Goal: Task Accomplishment & Management: Complete application form

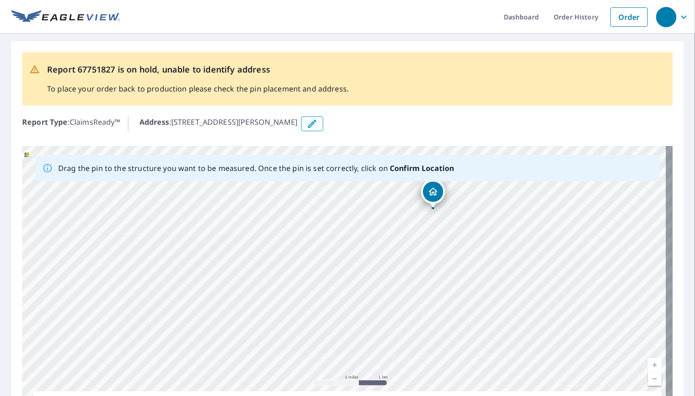
drag, startPoint x: 282, startPoint y: 343, endPoint x: 363, endPoint y: 253, distance: 121.1
click at [363, 253] on div "[STREET_ADDRESS][PERSON_NAME]" at bounding box center [347, 291] width 651 height 290
drag, startPoint x: 301, startPoint y: 339, endPoint x: 290, endPoint y: 321, distance: 21.2
click at [290, 321] on div "[STREET_ADDRESS][PERSON_NAME]" at bounding box center [347, 291] width 651 height 290
drag, startPoint x: 384, startPoint y: 235, endPoint x: 383, endPoint y: 346, distance: 110.4
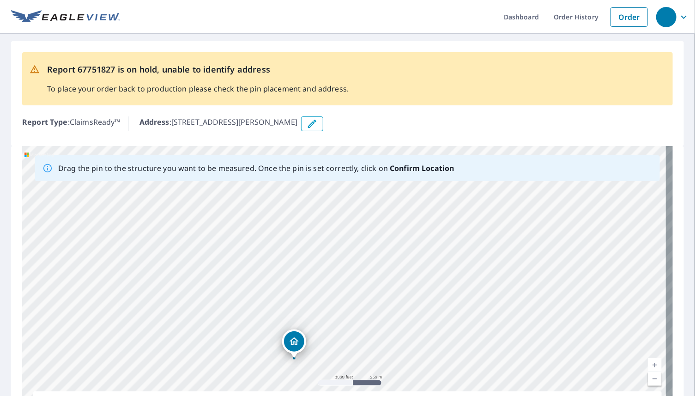
click at [383, 346] on div "[STREET_ADDRESS][PERSON_NAME]" at bounding box center [347, 291] width 651 height 290
drag, startPoint x: 211, startPoint y: 256, endPoint x: 350, endPoint y: 311, distance: 149.7
click at [350, 311] on div "[STREET_ADDRESS][PERSON_NAME]" at bounding box center [347, 291] width 651 height 290
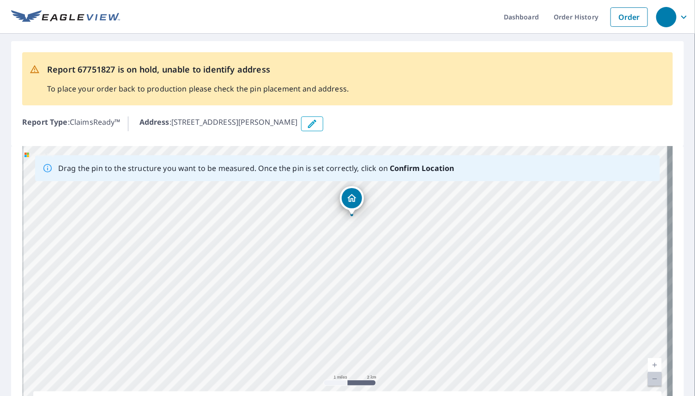
drag, startPoint x: 388, startPoint y: 324, endPoint x: 381, endPoint y: 251, distance: 73.3
click at [381, 251] on div "[STREET_ADDRESS][PERSON_NAME]" at bounding box center [347, 291] width 651 height 290
drag, startPoint x: 348, startPoint y: 201, endPoint x: 301, endPoint y: 263, distance: 78.5
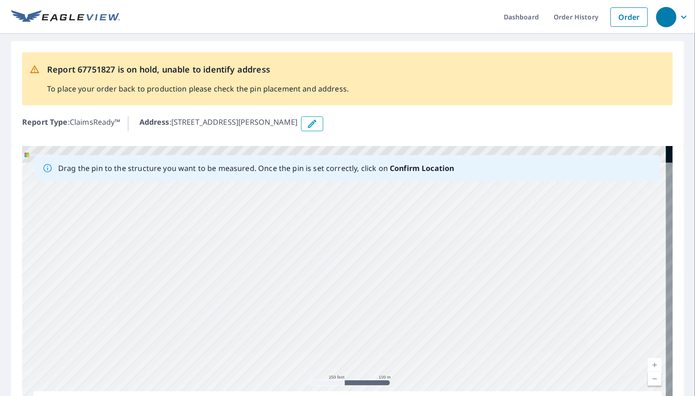
drag, startPoint x: 258, startPoint y: 242, endPoint x: 269, endPoint y: 334, distance: 92.6
click at [269, 334] on div "[STREET_ADDRESS][PERSON_NAME]" at bounding box center [347, 291] width 651 height 290
drag, startPoint x: 280, startPoint y: 233, endPoint x: 297, endPoint y: 352, distance: 120.0
click at [297, 352] on div "[STREET_ADDRESS][PERSON_NAME]" at bounding box center [347, 291] width 651 height 290
drag, startPoint x: 281, startPoint y: 241, endPoint x: 306, endPoint y: 290, distance: 55.0
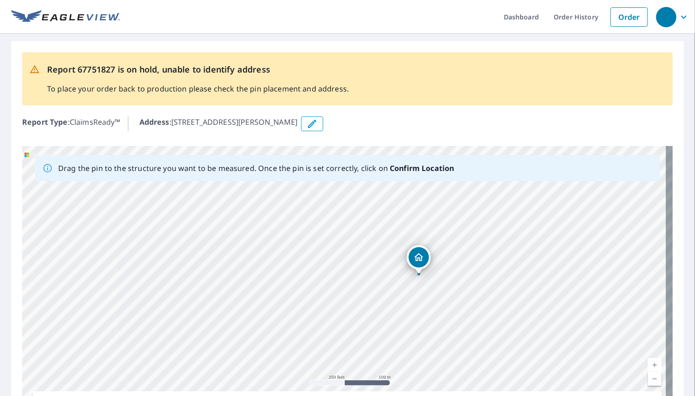
click at [306, 290] on div "[STREET_ADDRESS][PERSON_NAME]" at bounding box center [347, 291] width 651 height 290
drag, startPoint x: 414, startPoint y: 261, endPoint x: 274, endPoint y: 263, distance: 140.0
click at [274, 263] on div "[STREET_ADDRESS][PERSON_NAME]" at bounding box center [347, 291] width 651 height 290
drag, startPoint x: 247, startPoint y: 307, endPoint x: 372, endPoint y: 347, distance: 131.2
click at [372, 347] on div "[STREET_ADDRESS][PERSON_NAME]" at bounding box center [347, 291] width 651 height 290
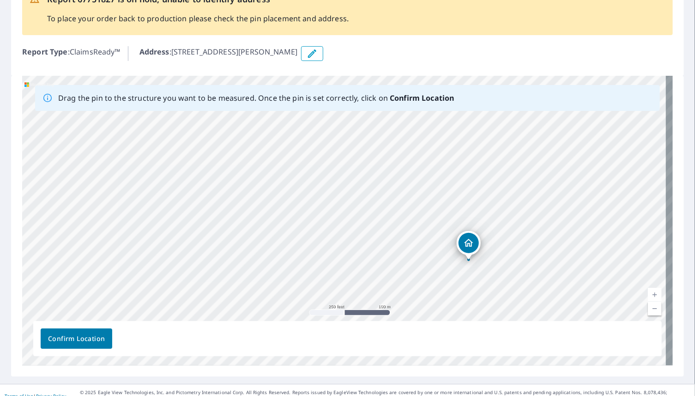
scroll to position [72, 0]
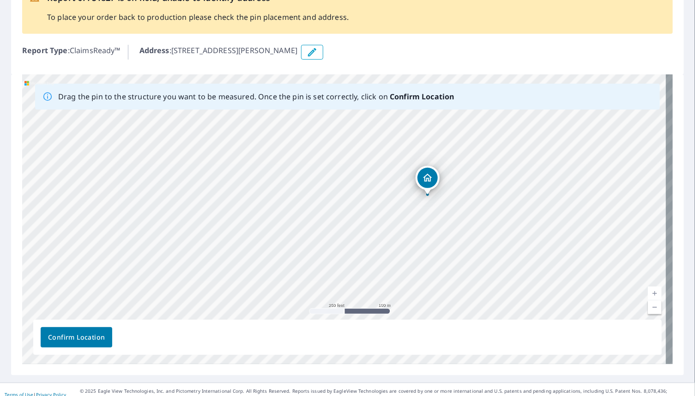
drag, startPoint x: 435, startPoint y: 263, endPoint x: 394, endPoint y: 199, distance: 75.9
click at [394, 199] on div "[STREET_ADDRESS][PERSON_NAME]" at bounding box center [347, 219] width 651 height 290
drag, startPoint x: 426, startPoint y: 179, endPoint x: 384, endPoint y: 227, distance: 64.2
click at [384, 227] on div "[STREET_ADDRESS][PERSON_NAME]" at bounding box center [347, 219] width 651 height 290
drag, startPoint x: 443, startPoint y: 161, endPoint x: 420, endPoint y: 209, distance: 53.3
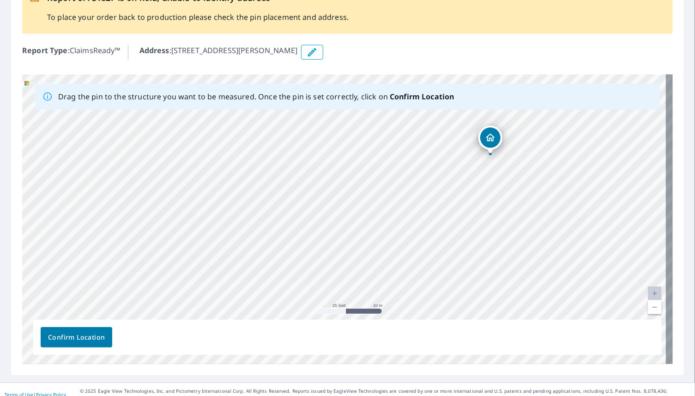
click at [420, 209] on div "[STREET_ADDRESS][PERSON_NAME]" at bounding box center [347, 219] width 651 height 290
drag, startPoint x: 438, startPoint y: 175, endPoint x: 418, endPoint y: 195, distance: 28.1
click at [418, 195] on div "[STREET_ADDRESS][PERSON_NAME]" at bounding box center [347, 219] width 651 height 290
click at [67, 337] on span "Confirm Location" at bounding box center [76, 338] width 57 height 12
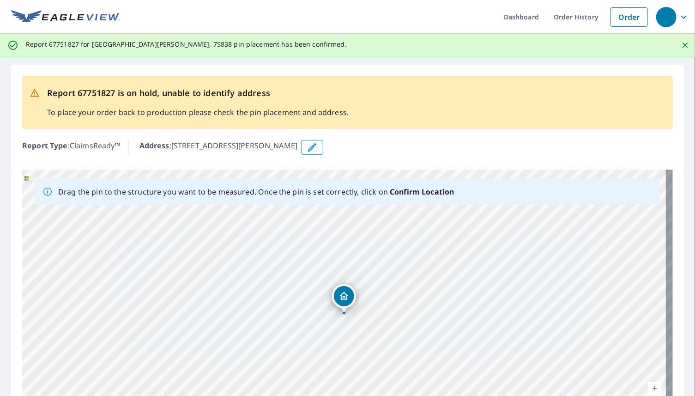
scroll to position [104, 0]
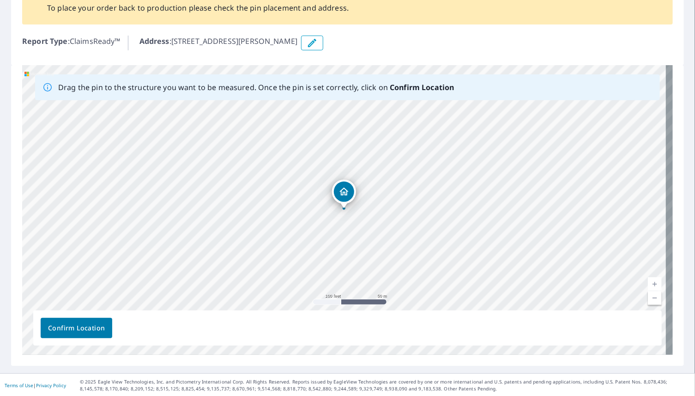
click at [79, 325] on span "Confirm Location" at bounding box center [76, 329] width 57 height 12
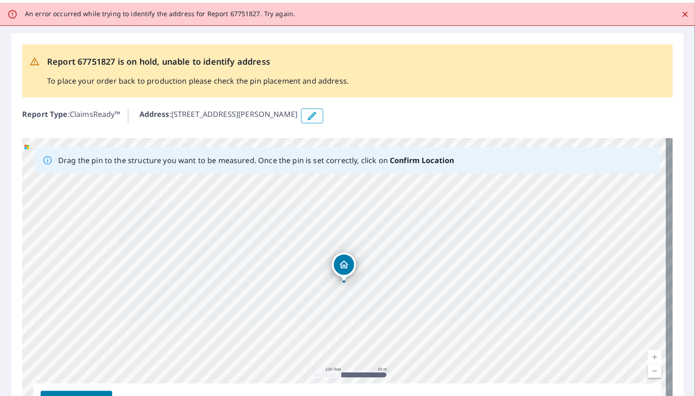
scroll to position [0, 0]
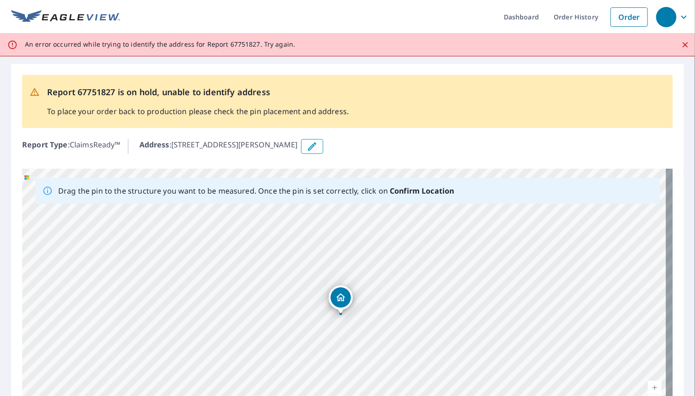
click at [340, 300] on div "[STREET_ADDRESS][PERSON_NAME]" at bounding box center [347, 314] width 651 height 290
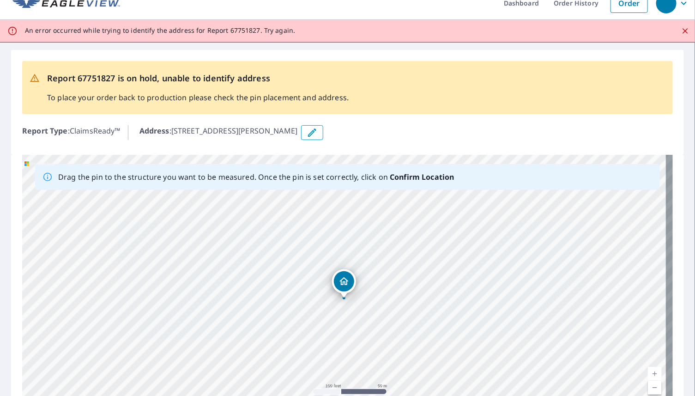
scroll to position [104, 0]
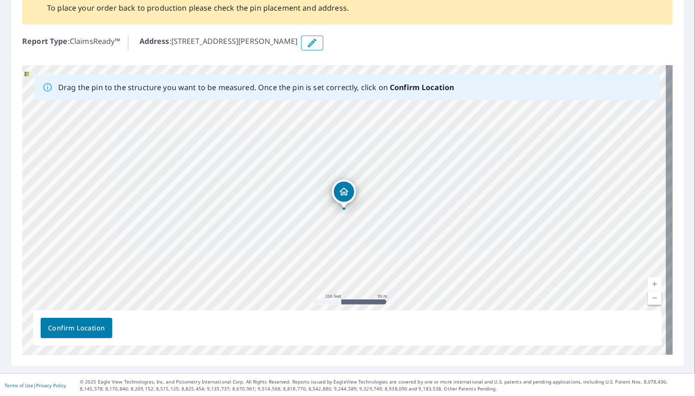
click at [301, 50] on button "button" at bounding box center [312, 43] width 22 height 15
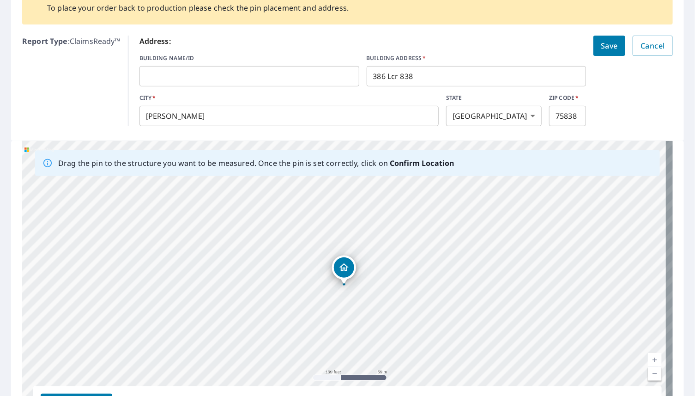
click at [422, 75] on input "386 Lcr 838" at bounding box center [477, 76] width 220 height 26
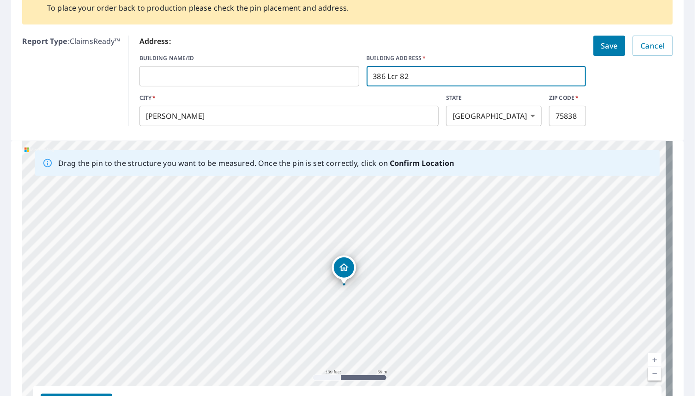
type input "386 Lcr 829"
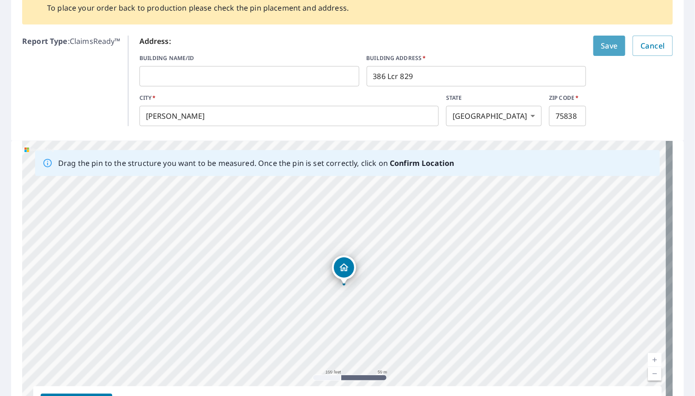
click at [601, 43] on span "Save" at bounding box center [609, 45] width 17 height 13
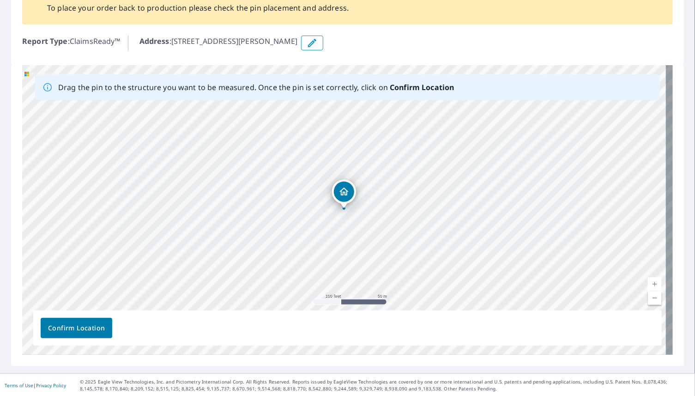
click at [301, 36] on button "button" at bounding box center [312, 43] width 22 height 15
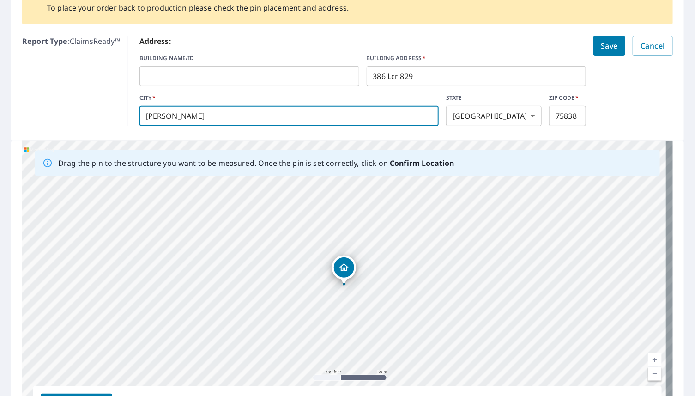
click at [271, 111] on input "[PERSON_NAME]" at bounding box center [289, 116] width 299 height 26
type input "J"
type input "[PERSON_NAME]"
click at [602, 43] on span "Save" at bounding box center [609, 45] width 17 height 13
